Goal: Information Seeking & Learning: Check status

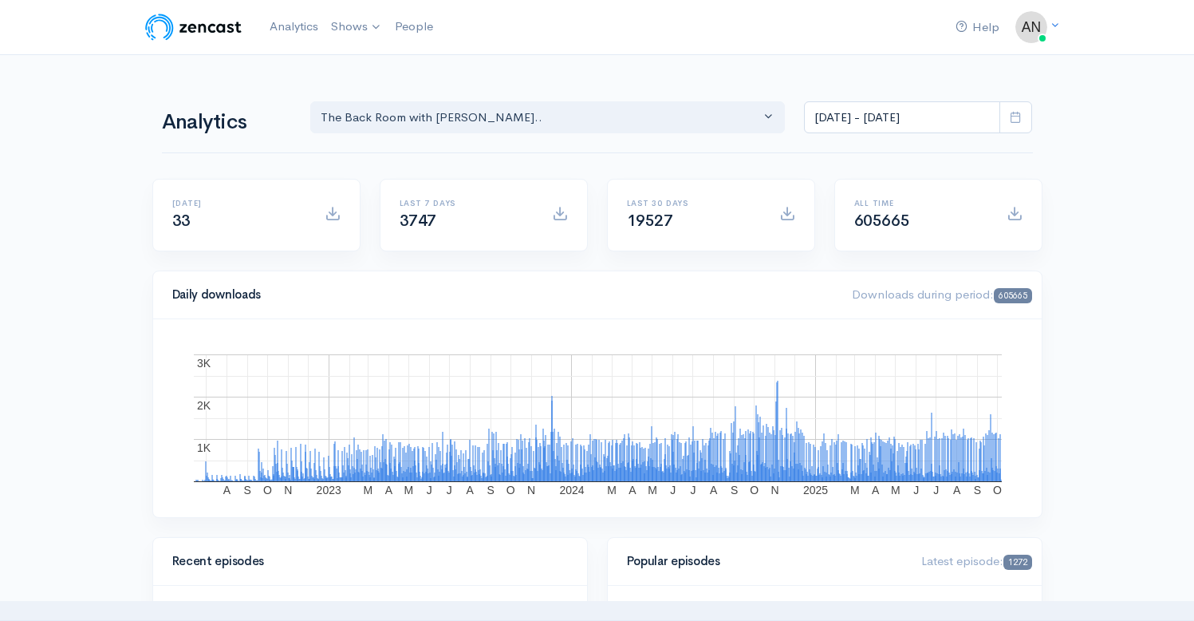
select select "10316"
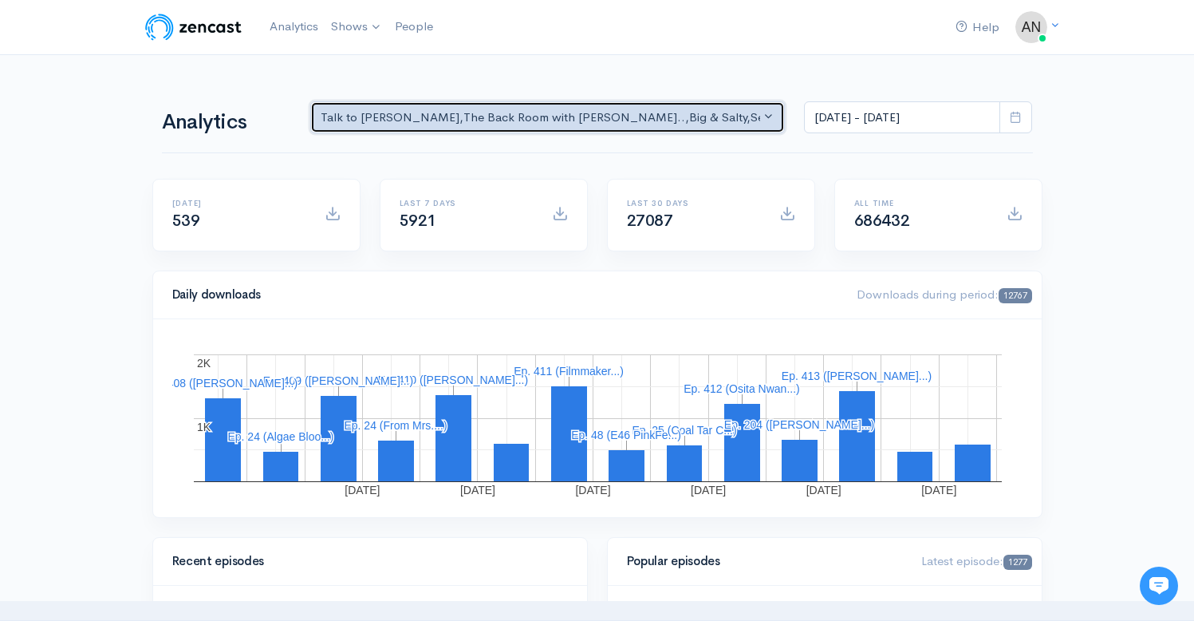
click at [653, 113] on div "Talk to Allison , The Back Room with Andy O... , Big & Salty , Serial Tales - J…" at bounding box center [541, 117] width 440 height 18
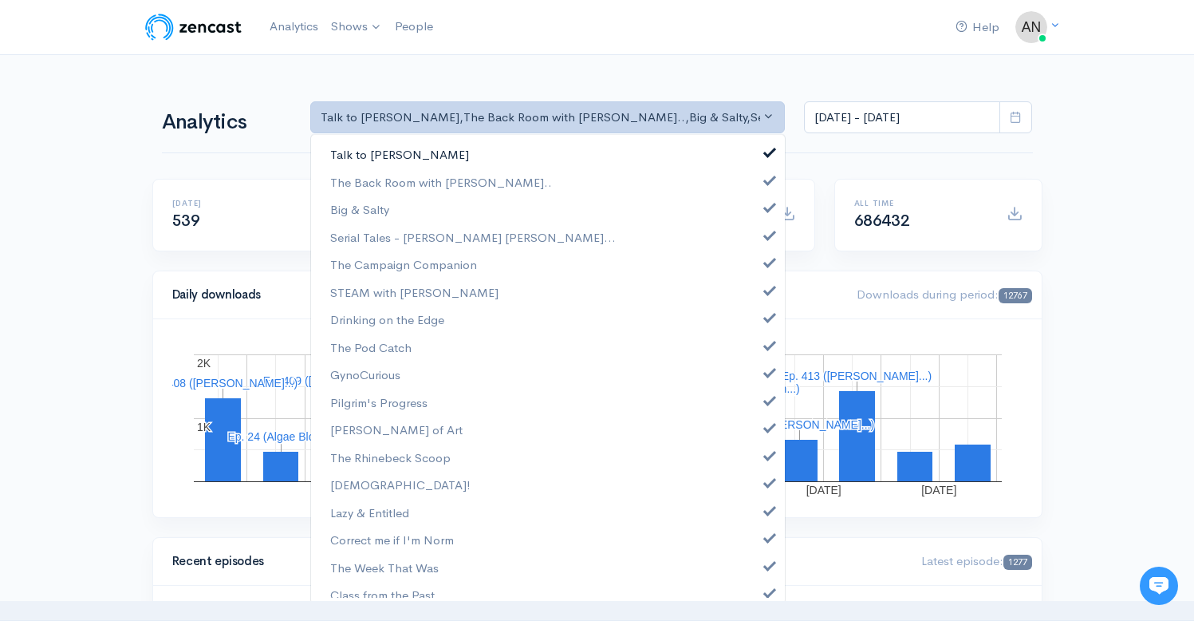
click at [767, 155] on span at bounding box center [770, 150] width 6 height 12
select select "10316"
click at [761, 215] on link "Big & Salty" at bounding box center [548, 209] width 474 height 28
click at [755, 247] on link "Serial Tales - [PERSON_NAME] [PERSON_NAME]..." at bounding box center [548, 237] width 474 height 28
click at [767, 264] on span at bounding box center [770, 260] width 6 height 12
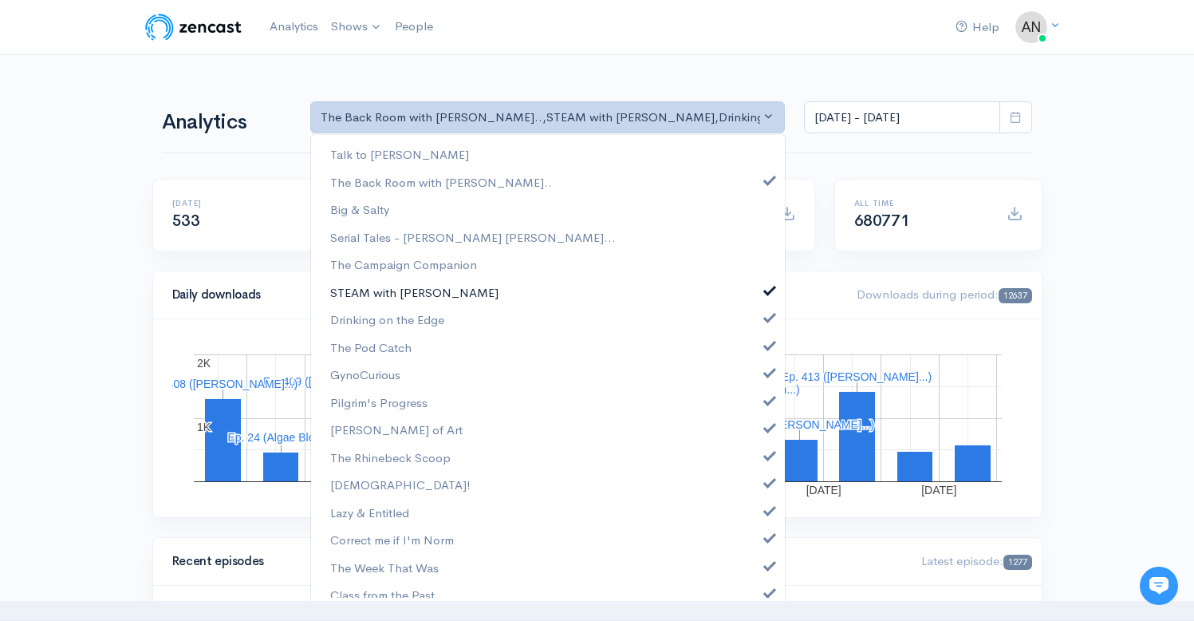
click at [767, 288] on span at bounding box center [770, 288] width 6 height 12
click at [758, 324] on link "Drinking on the Edge" at bounding box center [548, 320] width 474 height 28
click at [767, 345] on span at bounding box center [770, 343] width 6 height 12
click at [767, 369] on span at bounding box center [770, 371] width 6 height 12
click at [758, 405] on link "Pilgrim's Progress" at bounding box center [548, 403] width 474 height 28
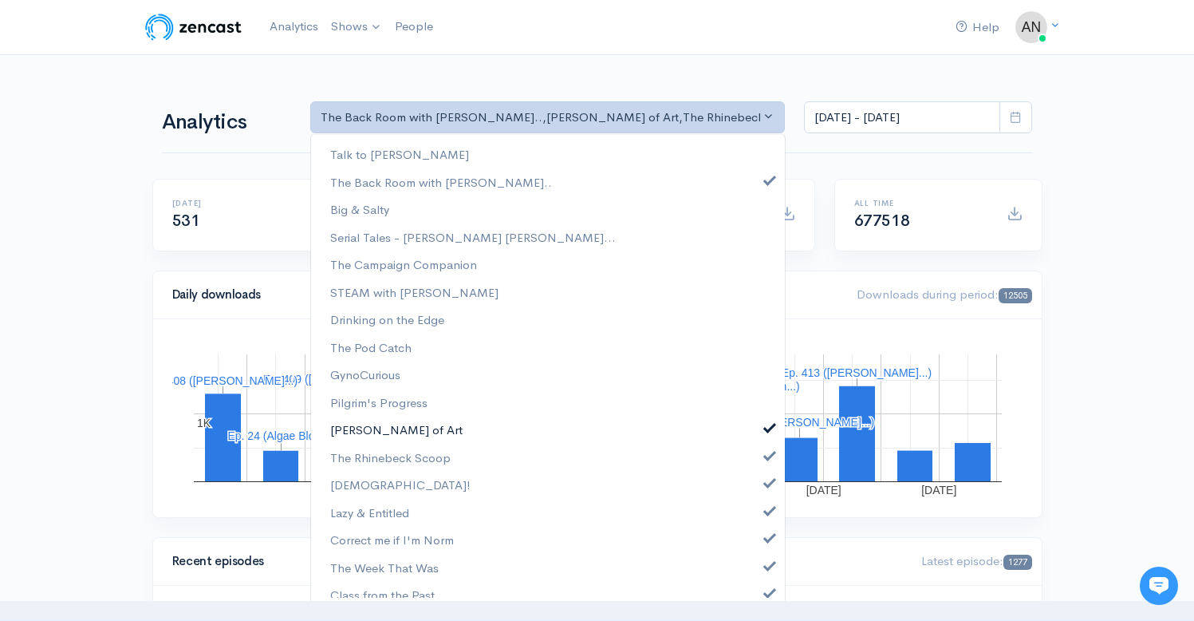
click at [767, 428] on span at bounding box center [770, 426] width 6 height 12
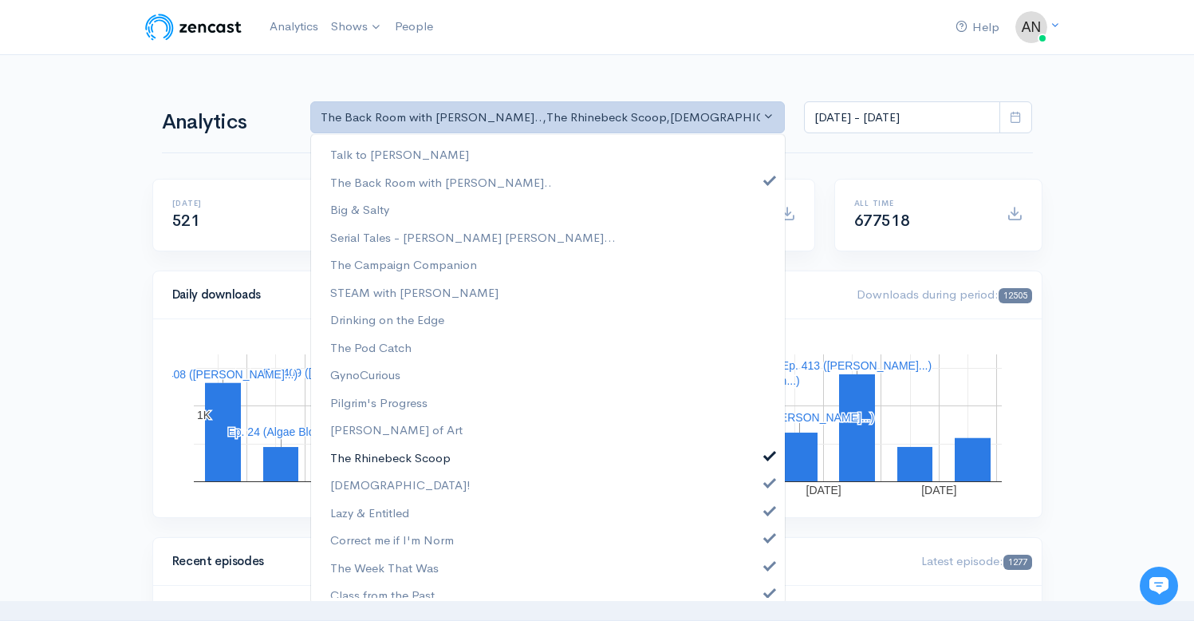
click at [767, 458] on span at bounding box center [770, 454] width 6 height 12
click at [767, 479] on span at bounding box center [770, 481] width 6 height 12
click at [767, 508] on span at bounding box center [770, 509] width 6 height 12
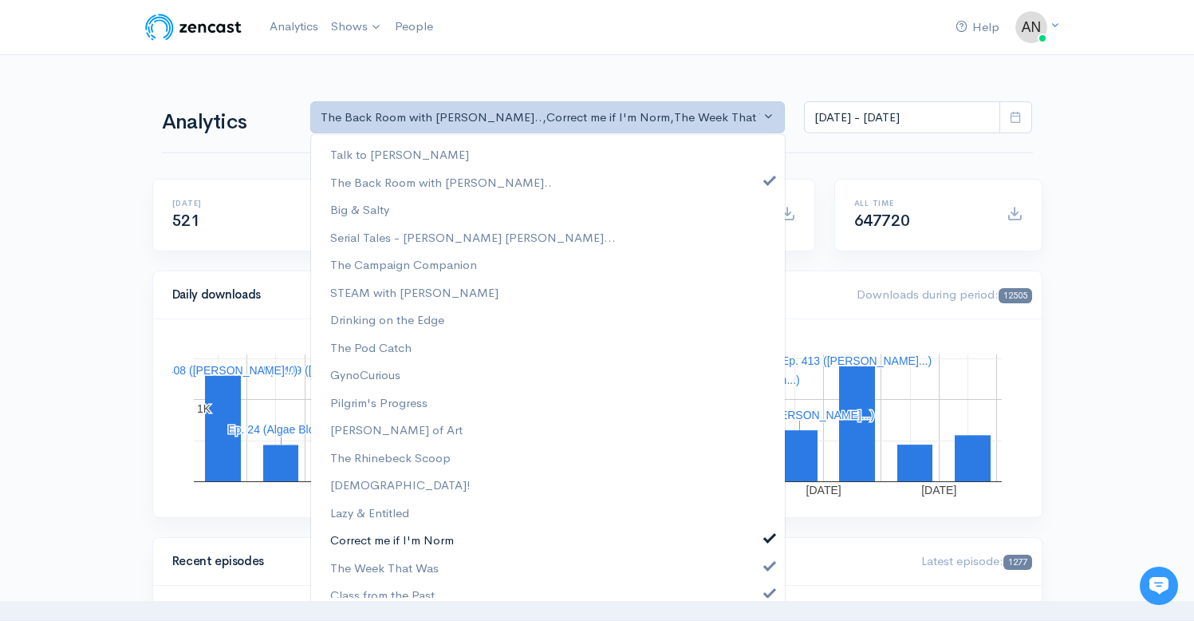
click at [767, 540] on span at bounding box center [770, 536] width 6 height 12
click at [756, 570] on link "The Week That Was" at bounding box center [548, 568] width 474 height 28
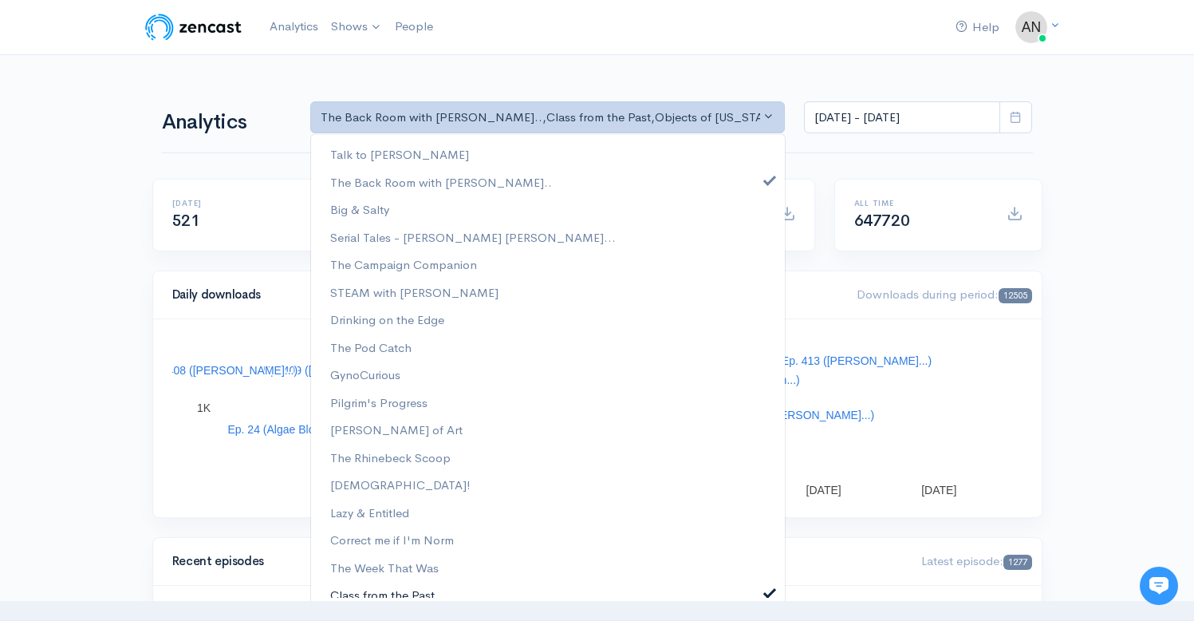
click at [767, 590] on span at bounding box center [770, 591] width 6 height 12
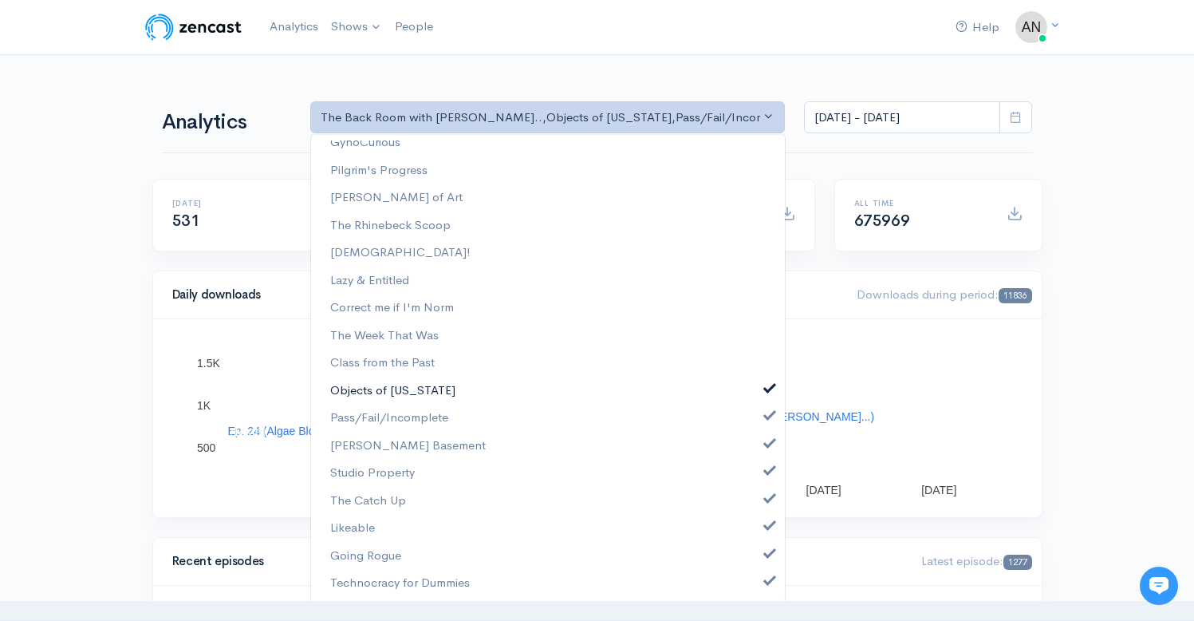
click at [767, 389] on span at bounding box center [770, 387] width 6 height 12
click at [767, 419] on span at bounding box center [770, 414] width 6 height 12
click at [767, 443] on span at bounding box center [770, 442] width 6 height 12
click at [767, 471] on span at bounding box center [770, 469] width 6 height 12
click at [767, 495] on span at bounding box center [770, 497] width 6 height 12
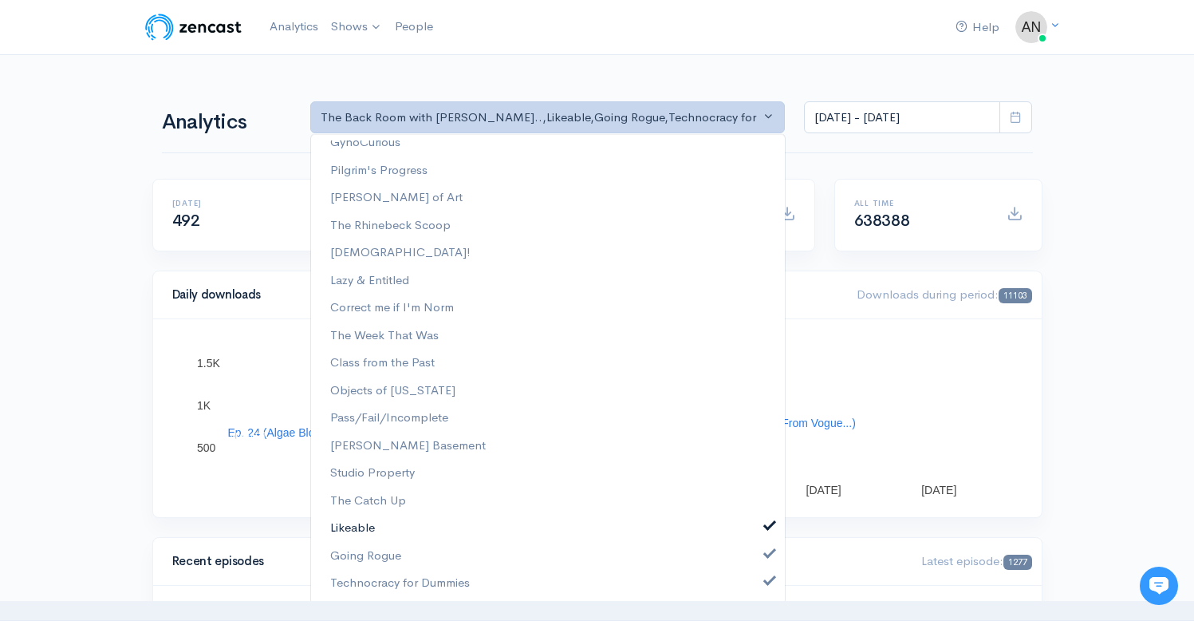
click at [767, 519] on span at bounding box center [770, 524] width 6 height 12
click at [767, 583] on span at bounding box center [770, 579] width 6 height 12
click at [767, 555] on span at bounding box center [770, 552] width 6 height 12
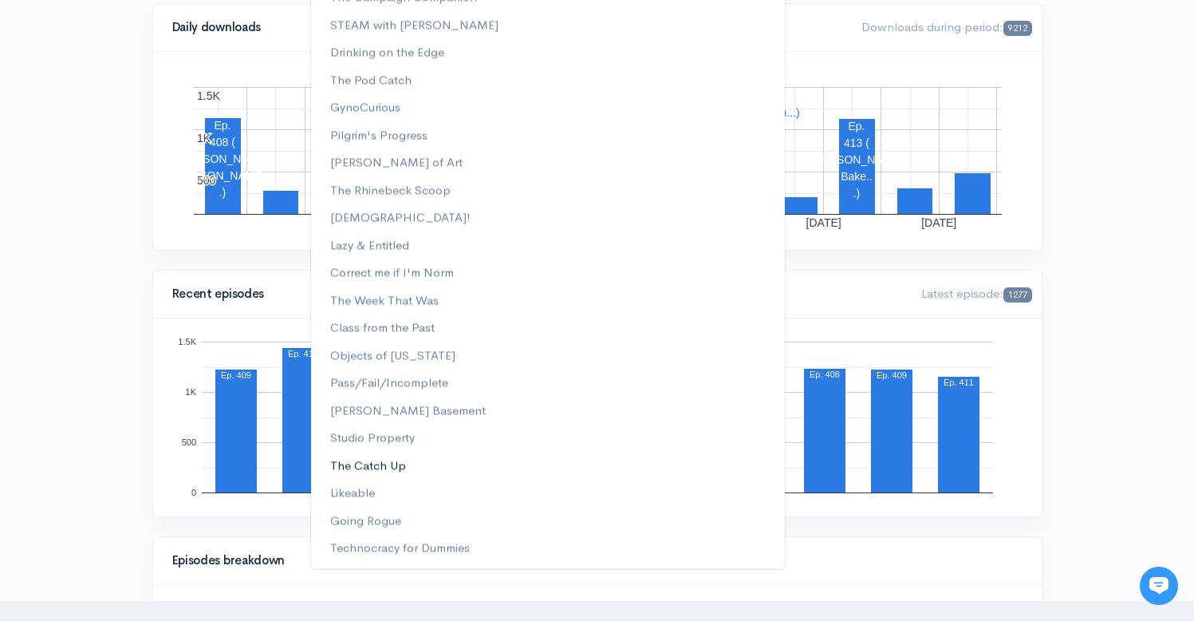
scroll to position [0, 0]
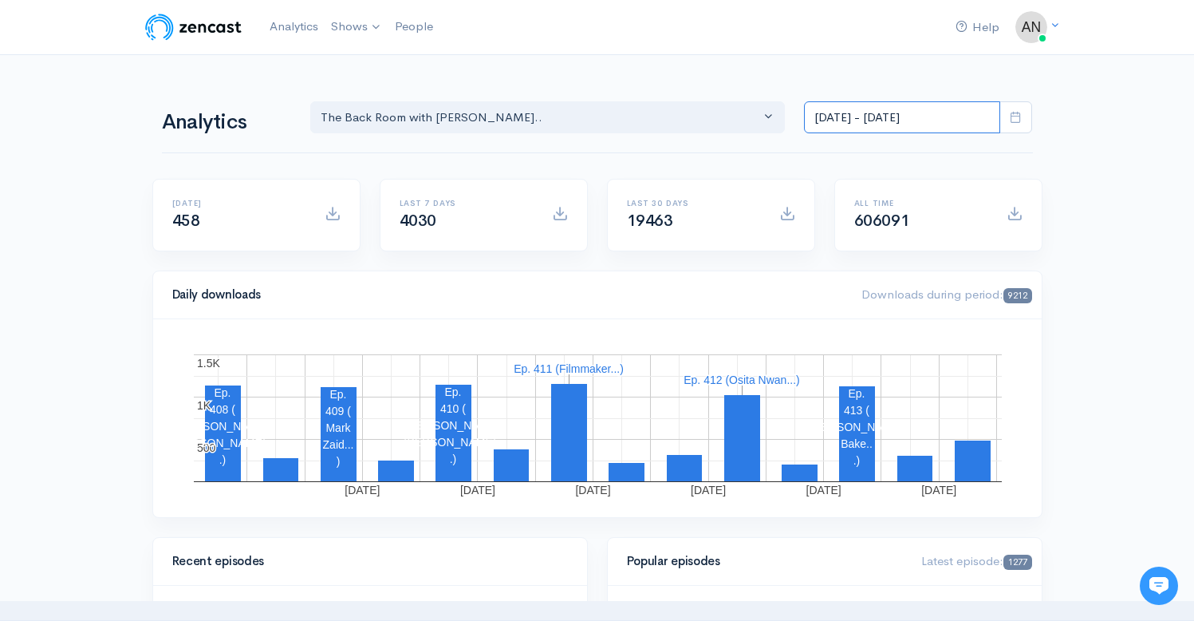
click at [921, 121] on input "Sep 23, 2025 - Oct 6, 2025" at bounding box center [902, 117] width 196 height 33
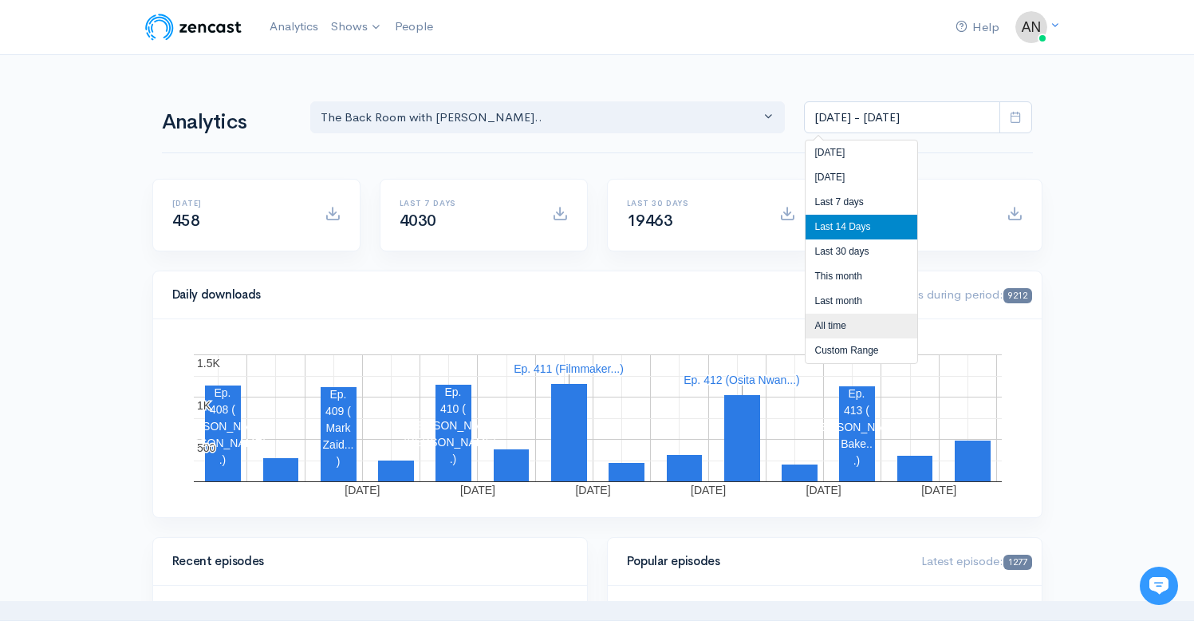
click at [835, 328] on li "All time" at bounding box center [862, 326] width 112 height 25
type input "[DATE] - [DATE]"
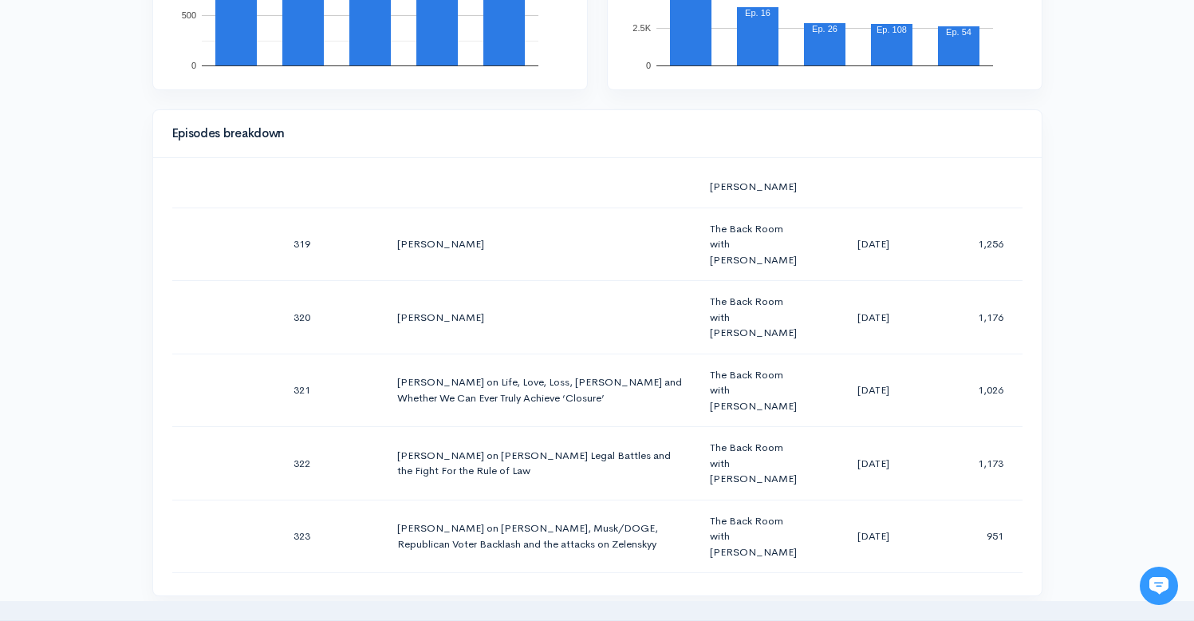
scroll to position [23670, 0]
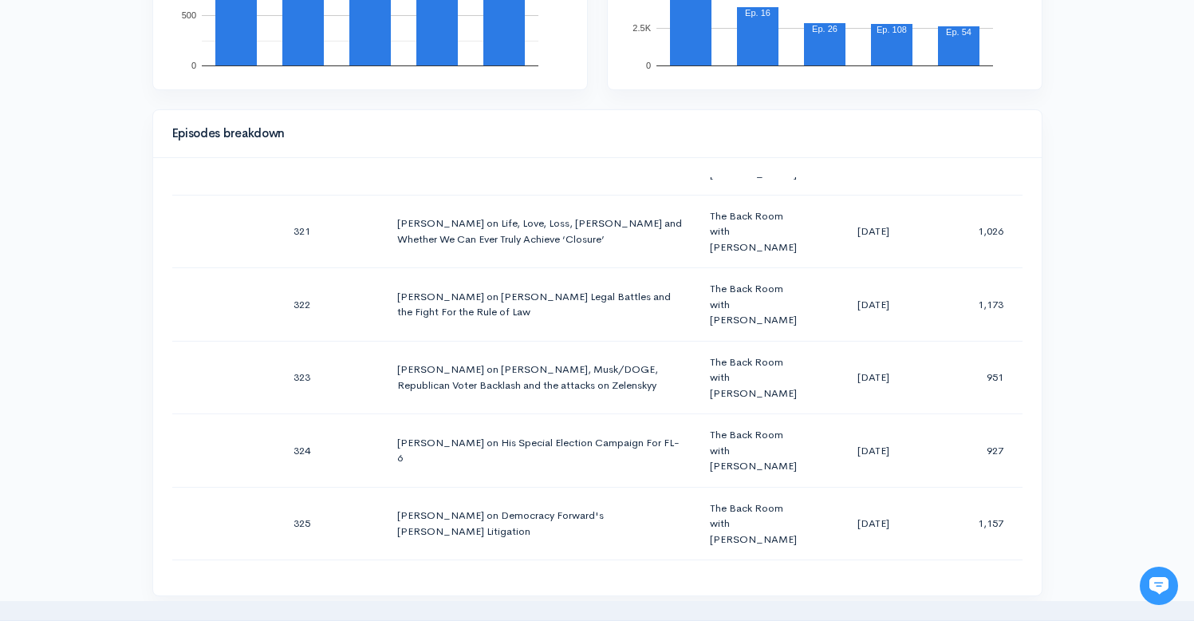
click at [1087, 290] on div "Help Notifications View all Your profile Team settings Radio Free Rhinecliff Cu…" at bounding box center [597, 436] width 1194 height 2261
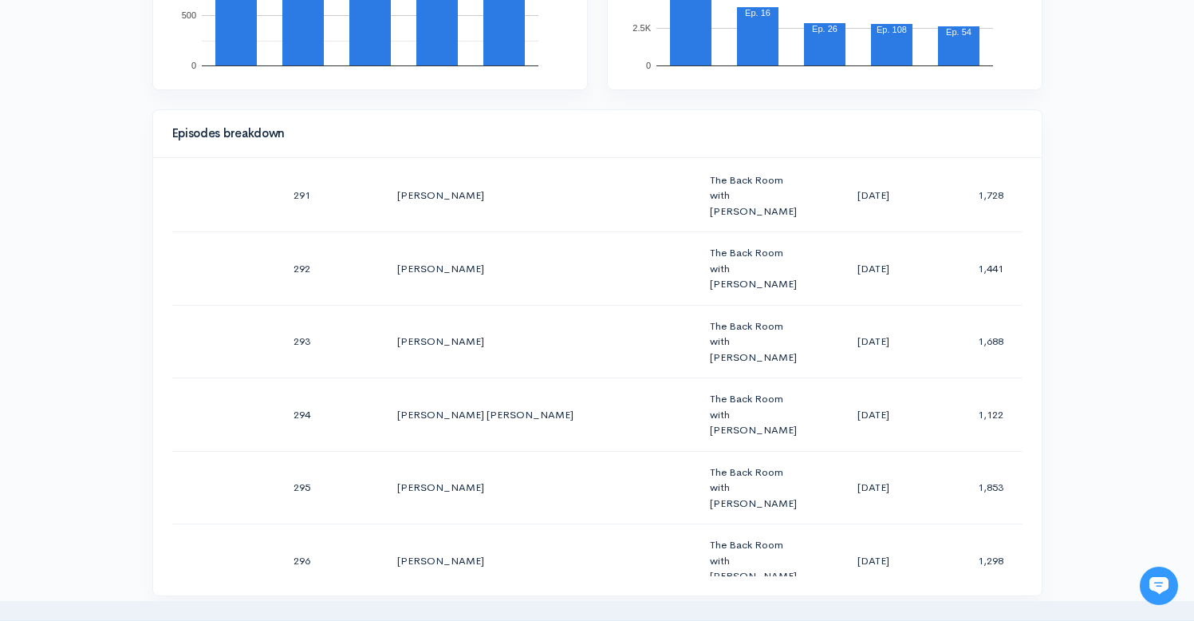
scroll to position [0, 0]
